Goal: Task Accomplishment & Management: Manage account settings

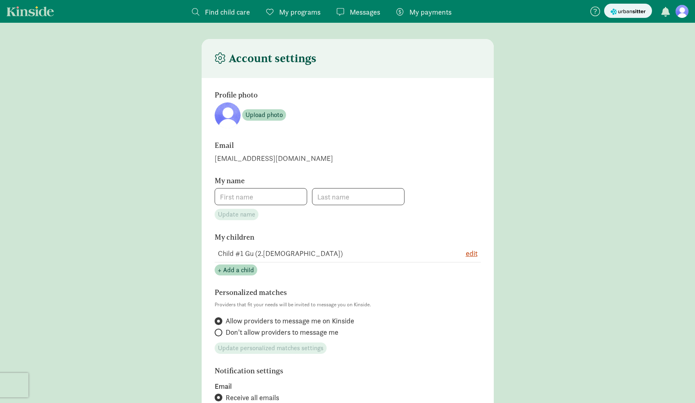
type input "[PERSON_NAME]"
type input "Gu"
type input "8059470611"
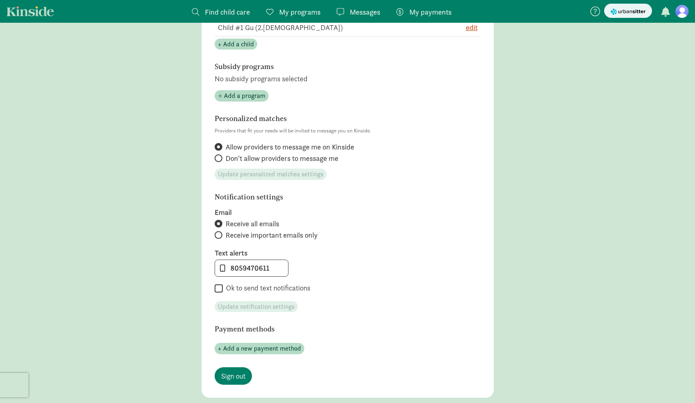
scroll to position [231, 0]
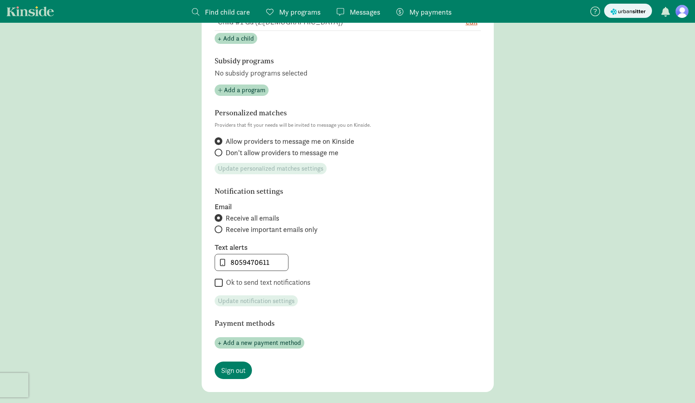
click at [265, 230] on span "Receive important emails only" at bounding box center [272, 229] width 92 height 10
click at [220, 230] on input "Receive important emails only" at bounding box center [217, 228] width 5 height 5
radio input "true"
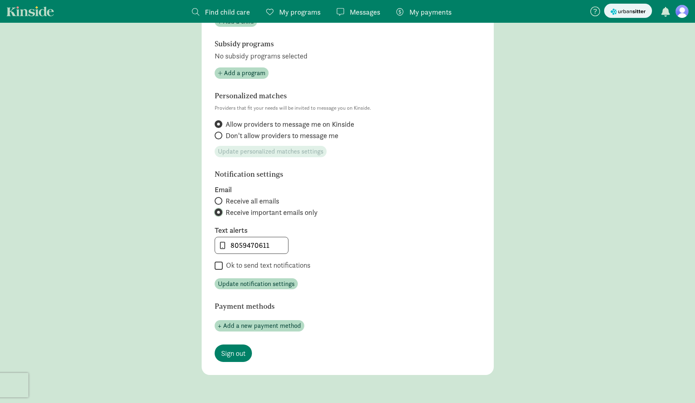
scroll to position [282, 0]
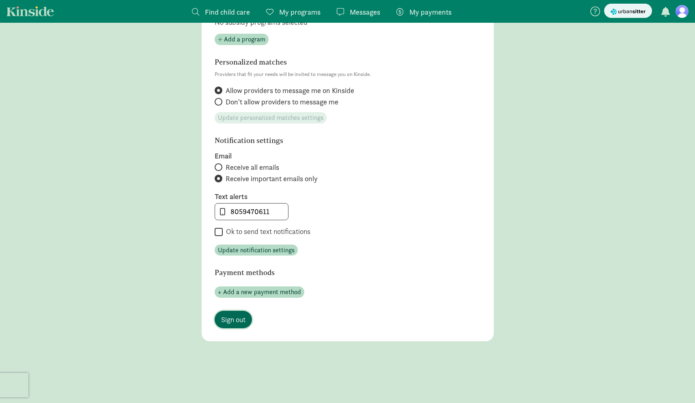
click at [243, 315] on span "Sign out" at bounding box center [233, 319] width 24 height 11
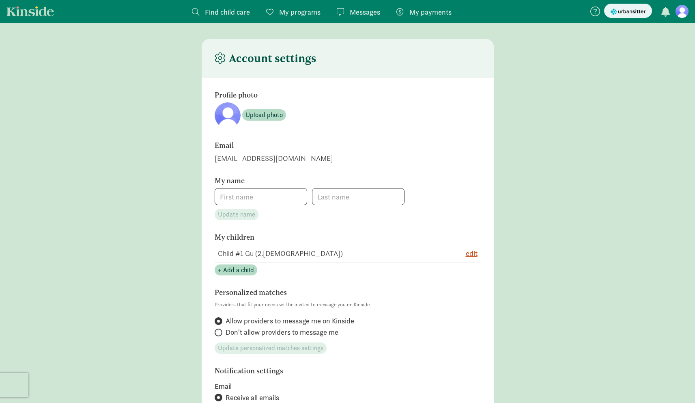
type input "[PERSON_NAME]"
type input "Gu"
type input "8059470611"
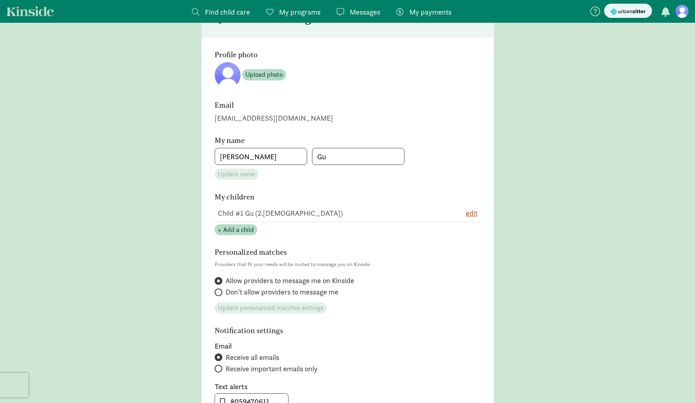
scroll to position [189, 0]
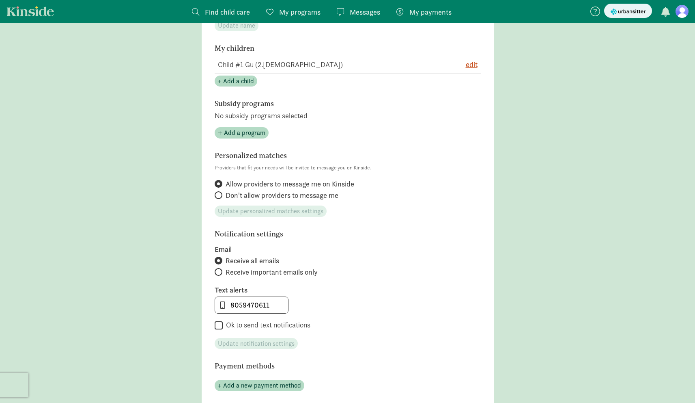
click at [238, 268] on span "Receive important emails only" at bounding box center [272, 272] width 92 height 10
click at [220, 269] on input "Receive important emails only" at bounding box center [217, 271] width 5 height 5
radio input "true"
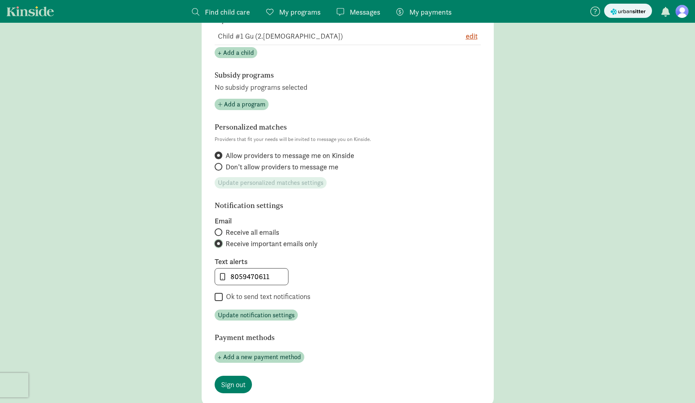
scroll to position [219, 0]
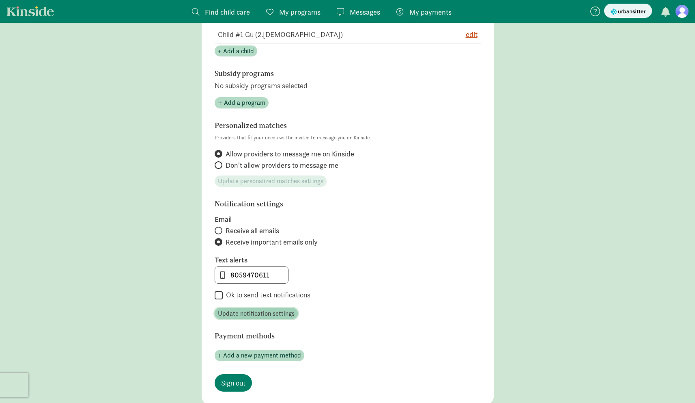
click at [250, 315] on span "Update notification settings" at bounding box center [256, 313] width 77 height 10
